Goal: Find specific page/section: Find specific page/section

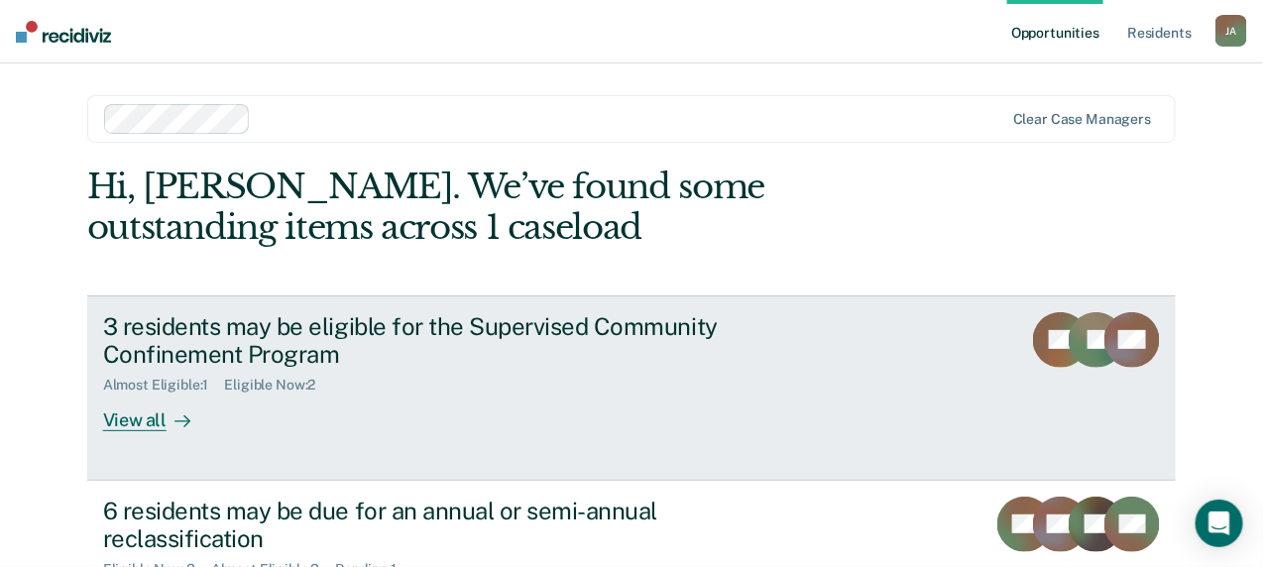
click at [214, 415] on div "View all" at bounding box center [158, 413] width 111 height 39
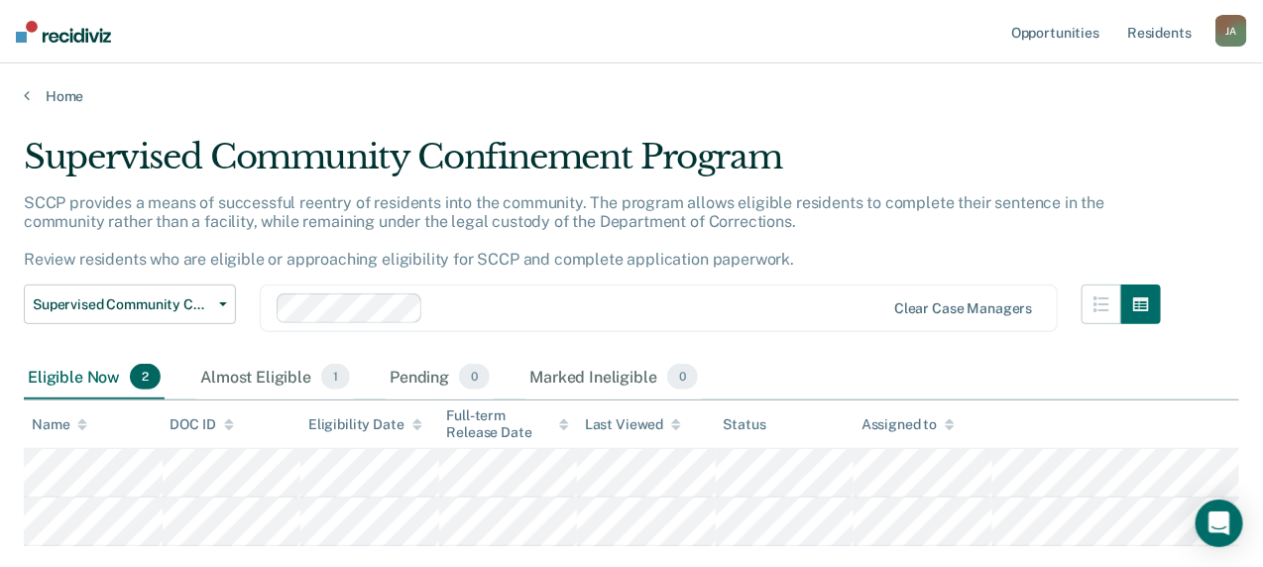
scroll to position [99, 0]
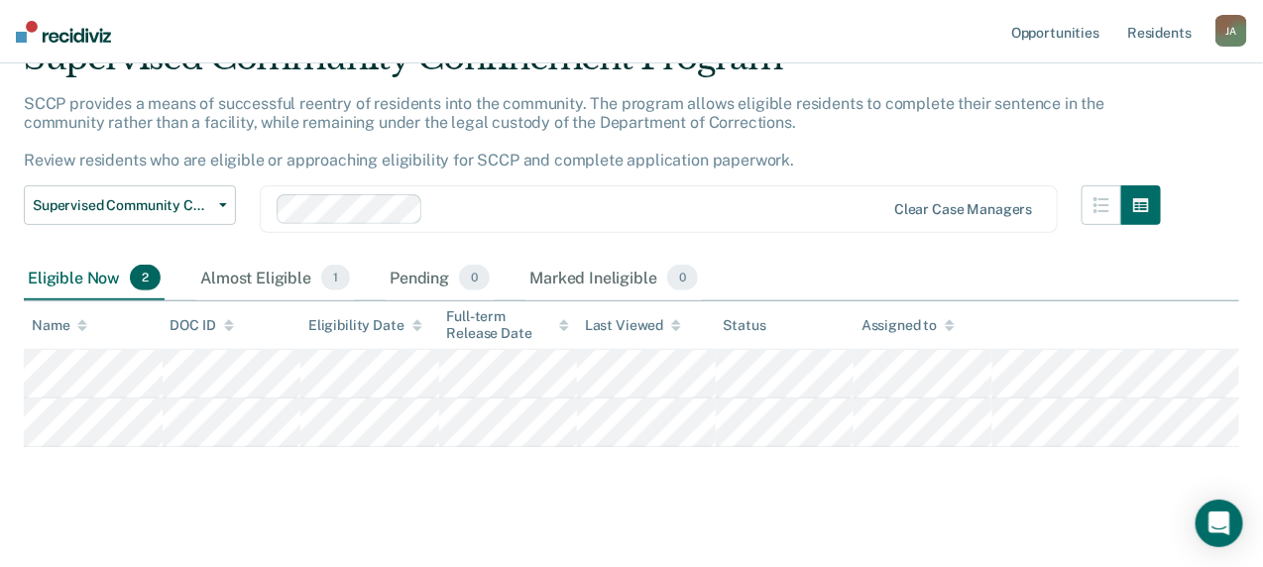
click at [959, 476] on div "Supervised Community Confinement Program SCCP provides a means of successful re…" at bounding box center [631, 271] width 1215 height 467
